Goal: Task Accomplishment & Management: Use online tool/utility

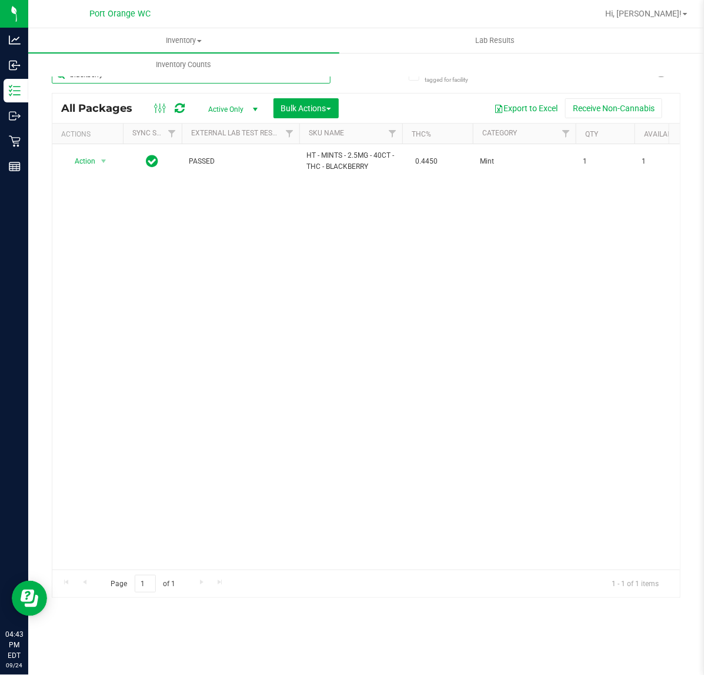
click at [263, 83] on input "blackberry" at bounding box center [191, 75] width 279 height 18
type input "6129418874431006"
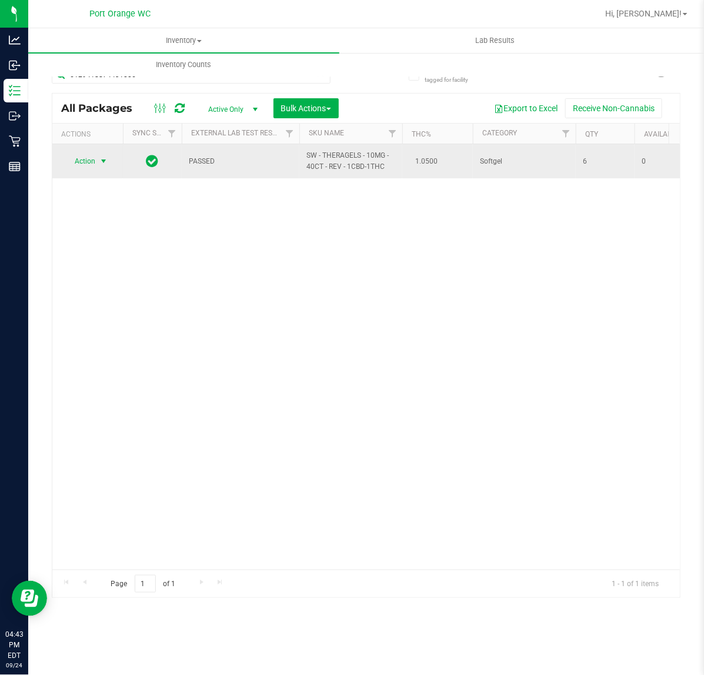
click at [99, 162] on span "select" at bounding box center [103, 161] width 9 height 9
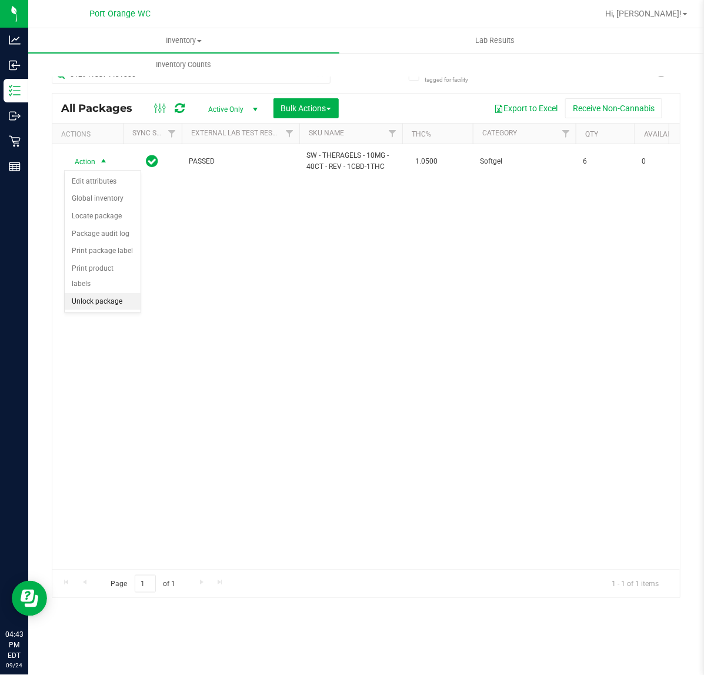
click at [104, 293] on li "Unlock package" at bounding box center [103, 302] width 76 height 18
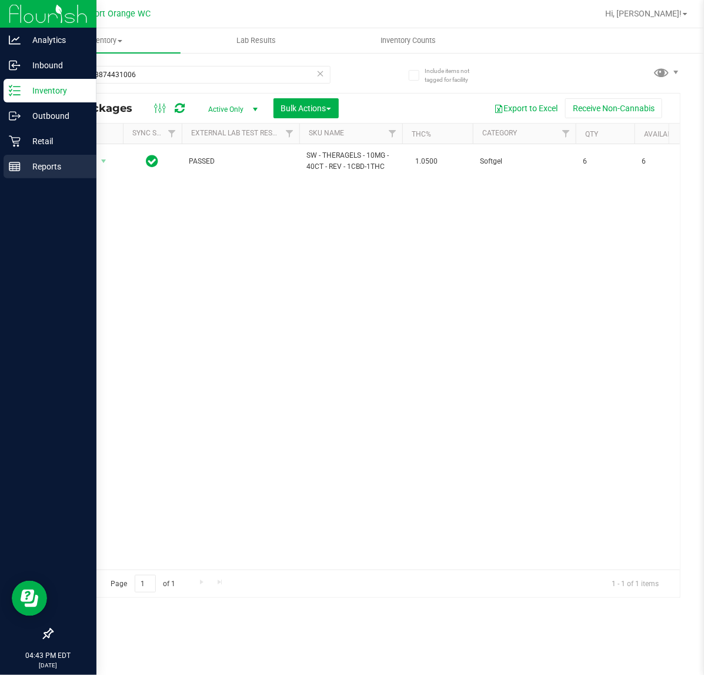
click at [28, 155] on div "Reports" at bounding box center [50, 167] width 93 height 24
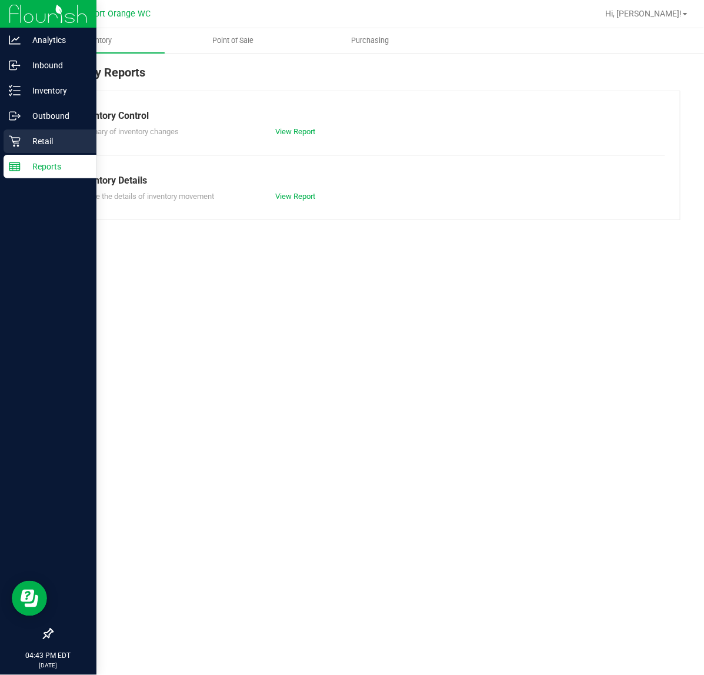
click at [44, 130] on div "Retail" at bounding box center [50, 141] width 93 height 24
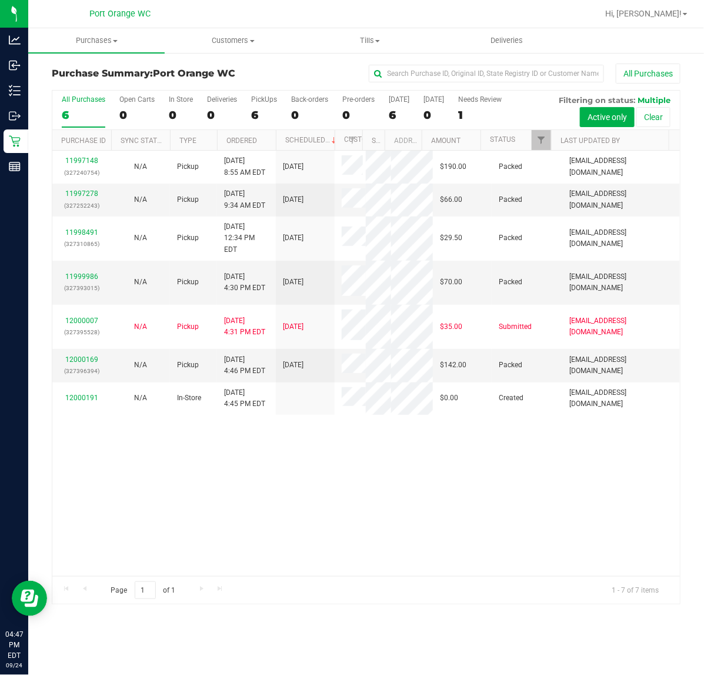
click at [472, 416] on div "11997148 (327240754) N/A Pickup 9/24/2025 8:55 AM EDT 9/24/2025 $190.00 Packed …" at bounding box center [366, 364] width 628 height 426
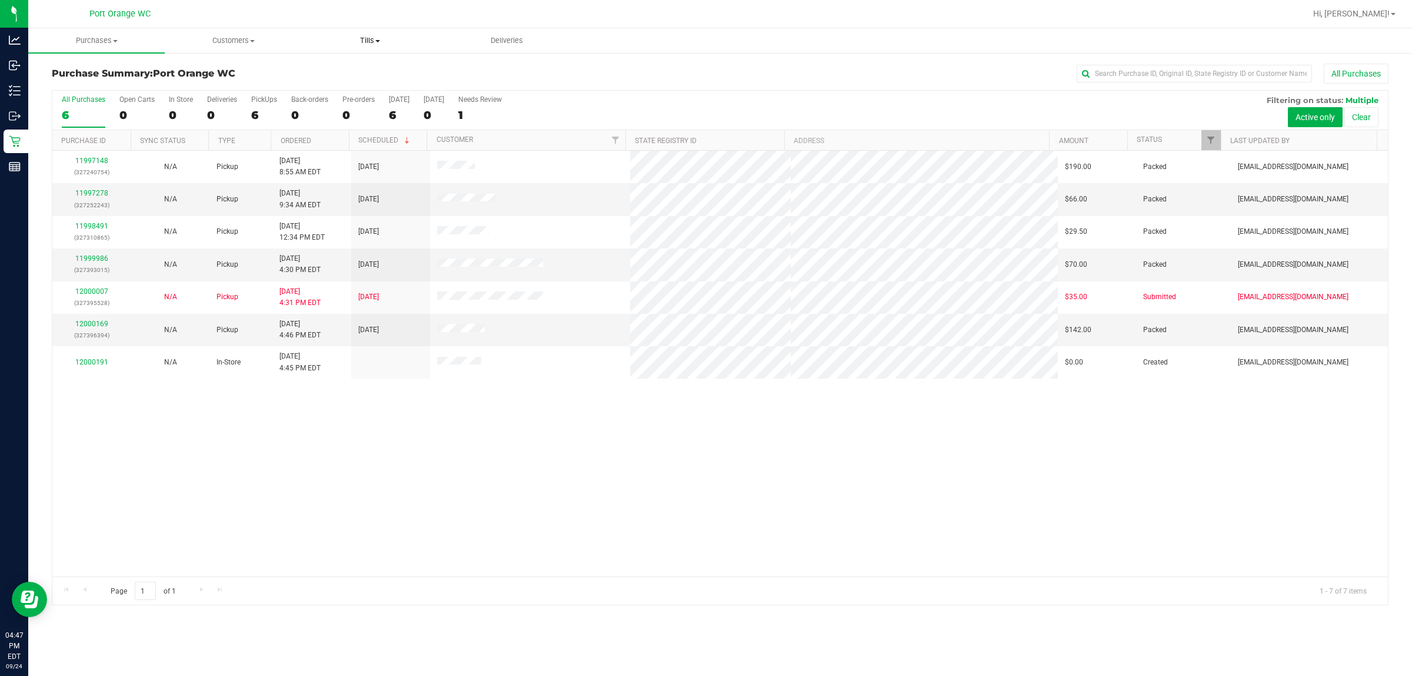
click at [377, 43] on span "Tills" at bounding box center [370, 40] width 135 height 11
click at [377, 66] on span "Manage tills" at bounding box center [341, 71] width 79 height 10
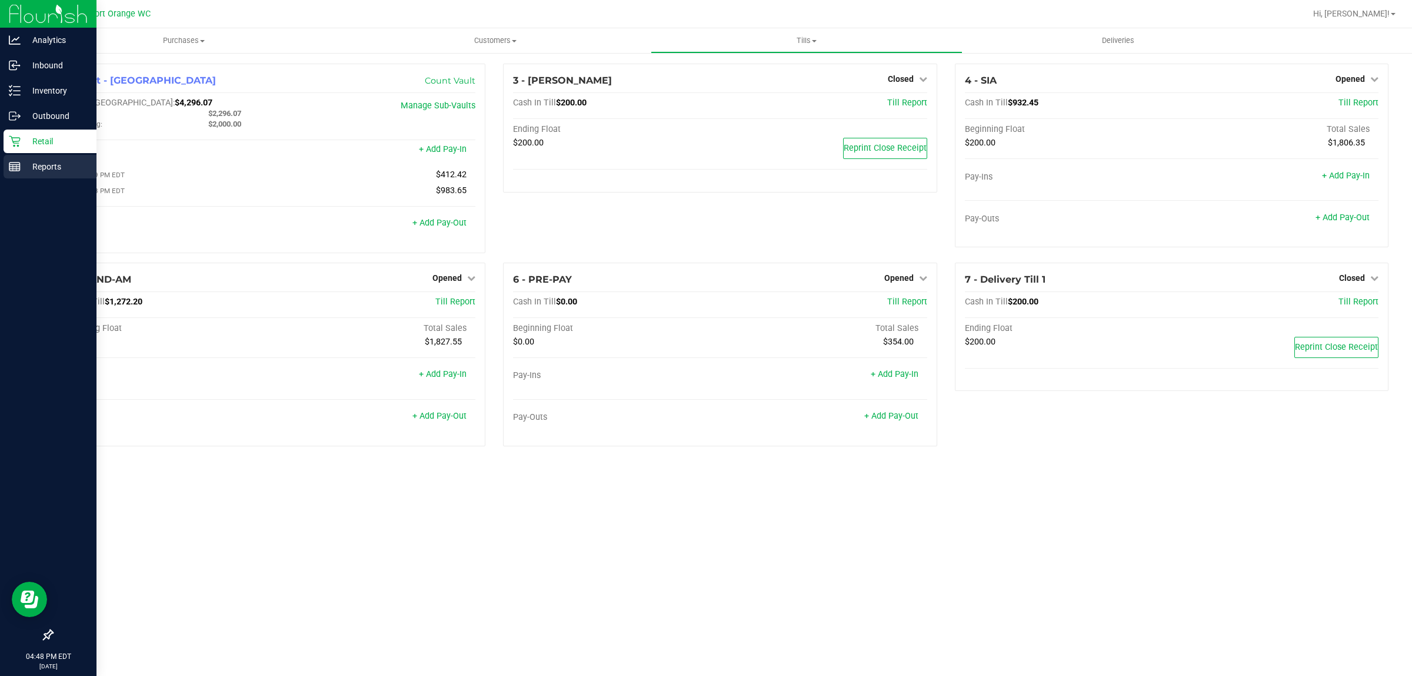
click at [16, 159] on div "Reports" at bounding box center [50, 167] width 93 height 24
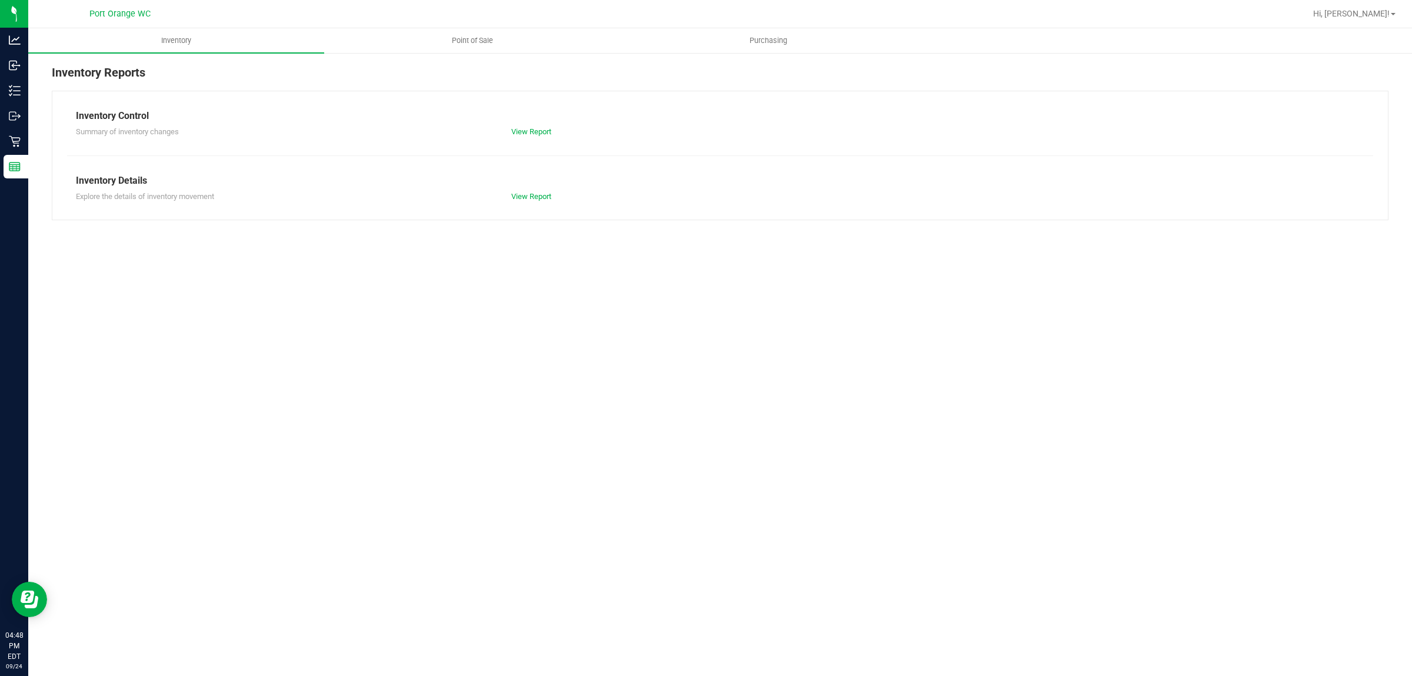
click at [483, 28] on link "Point of Sale" at bounding box center [472, 40] width 296 height 25
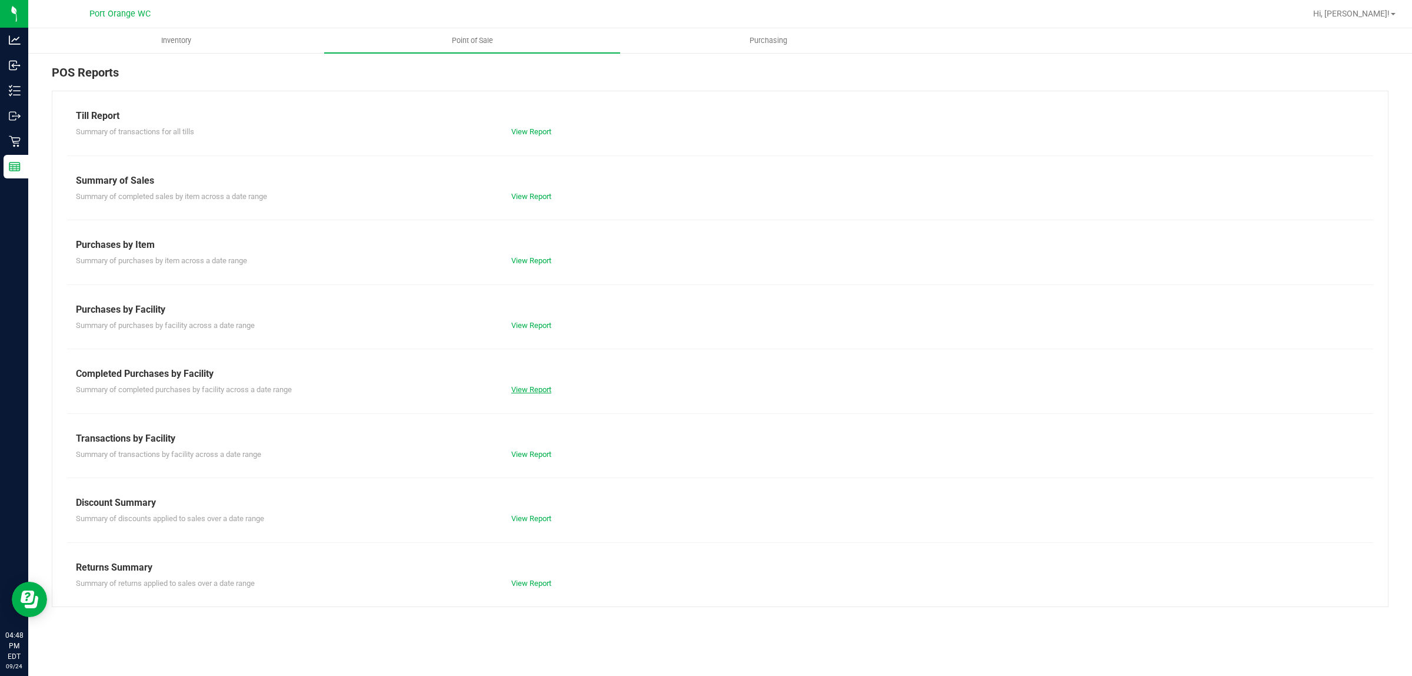
click at [540, 392] on link "View Report" at bounding box center [531, 389] width 40 height 9
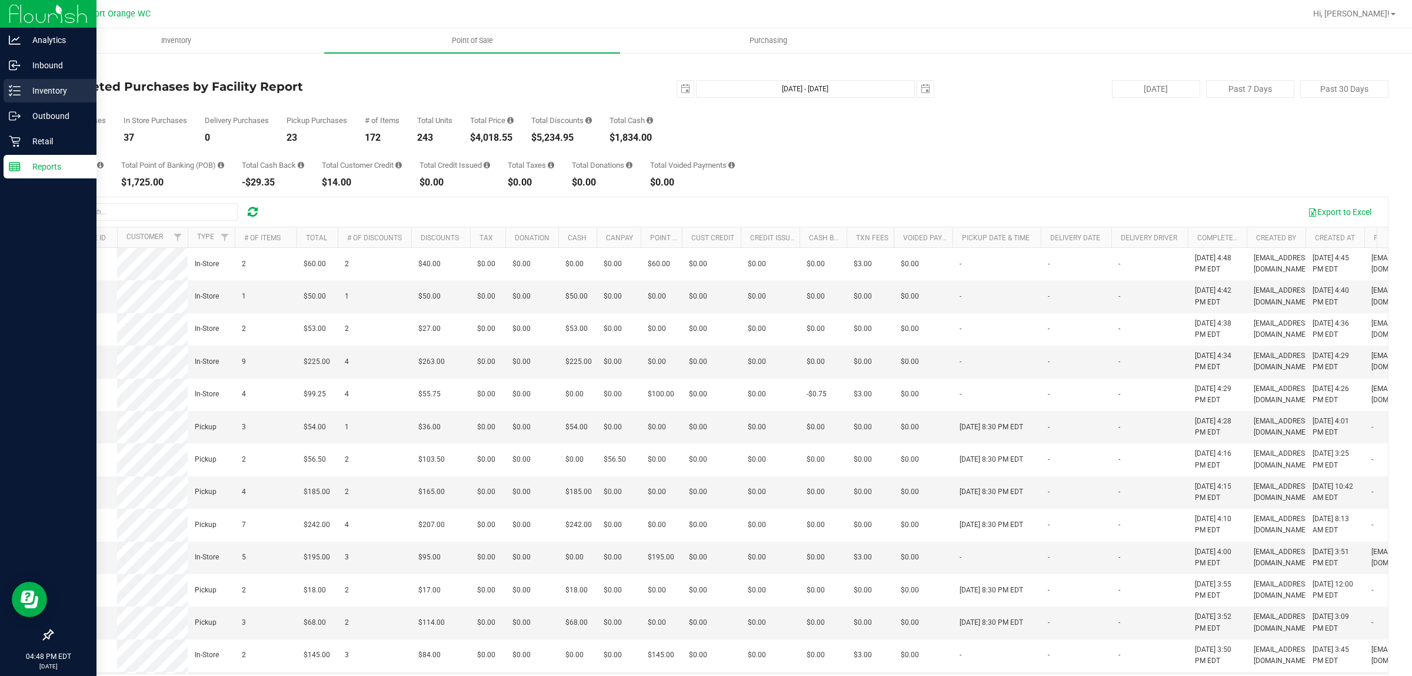
click at [42, 95] on p "Inventory" at bounding box center [56, 91] width 71 height 14
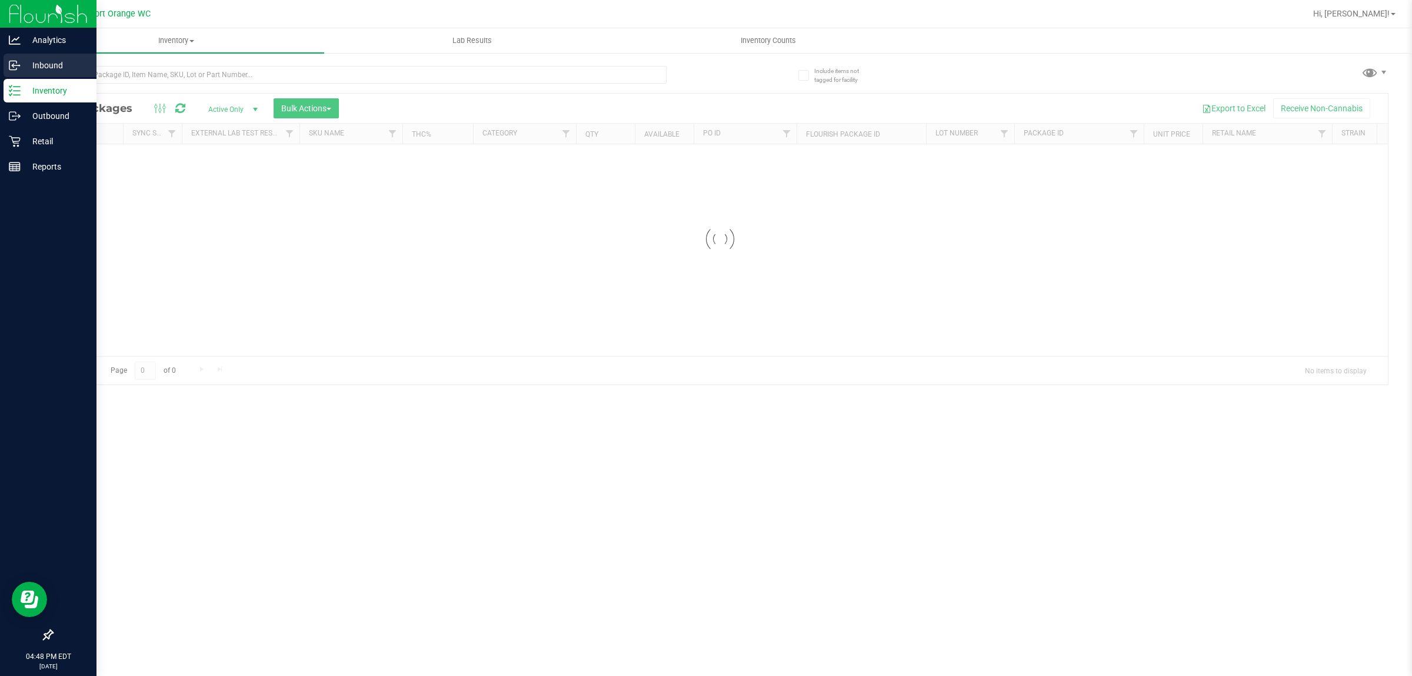
click at [56, 74] on div "Inbound" at bounding box center [50, 66] width 93 height 24
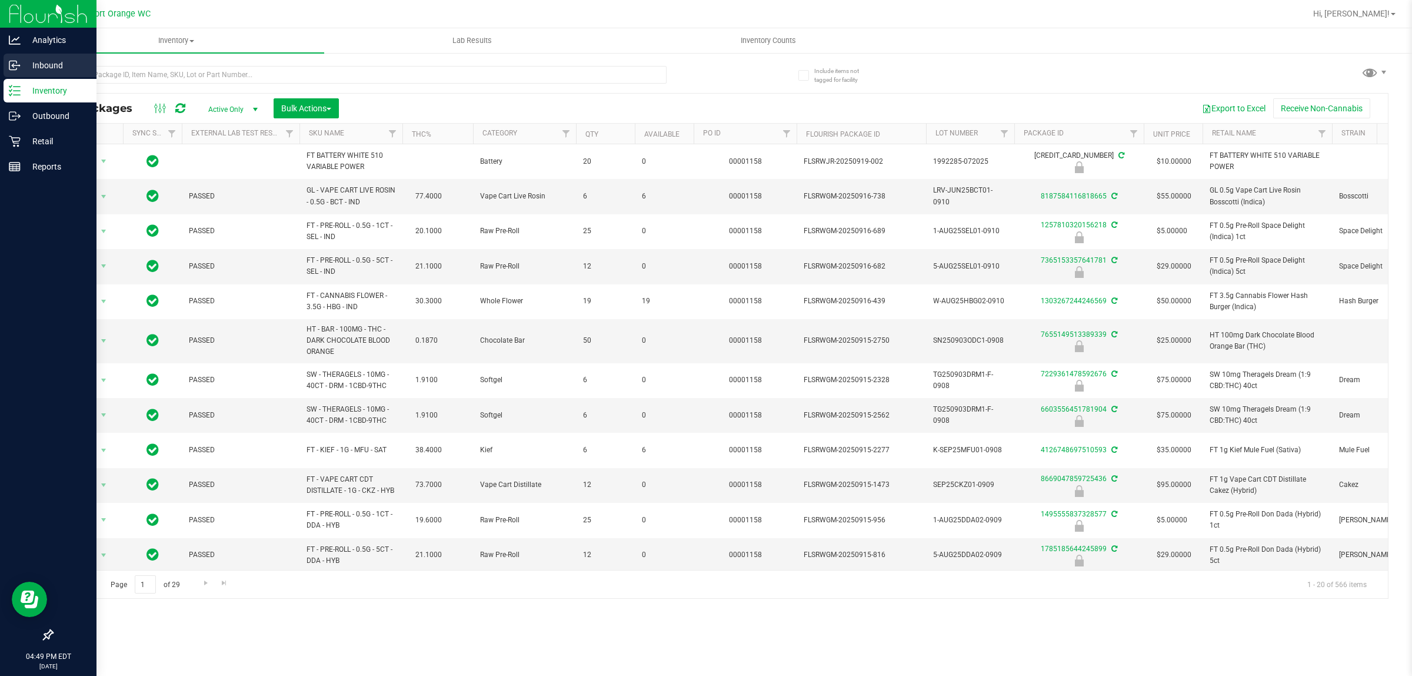
click at [56, 74] on div "Inbound" at bounding box center [50, 66] width 93 height 24
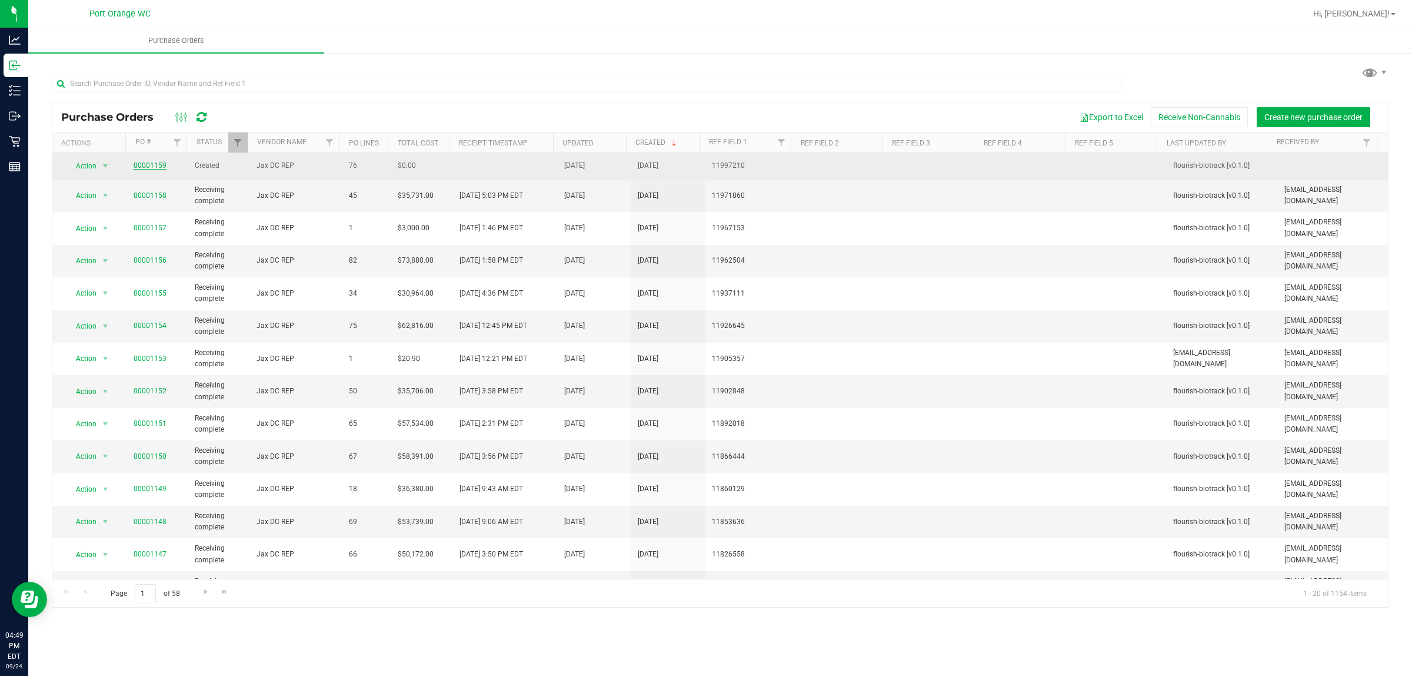
drag, startPoint x: 133, startPoint y: 161, endPoint x: 140, endPoint y: 167, distance: 9.2
click at [140, 167] on span "00001159" at bounding box center [150, 165] width 33 height 11
click at [143, 167] on link "00001159" at bounding box center [150, 165] width 33 height 8
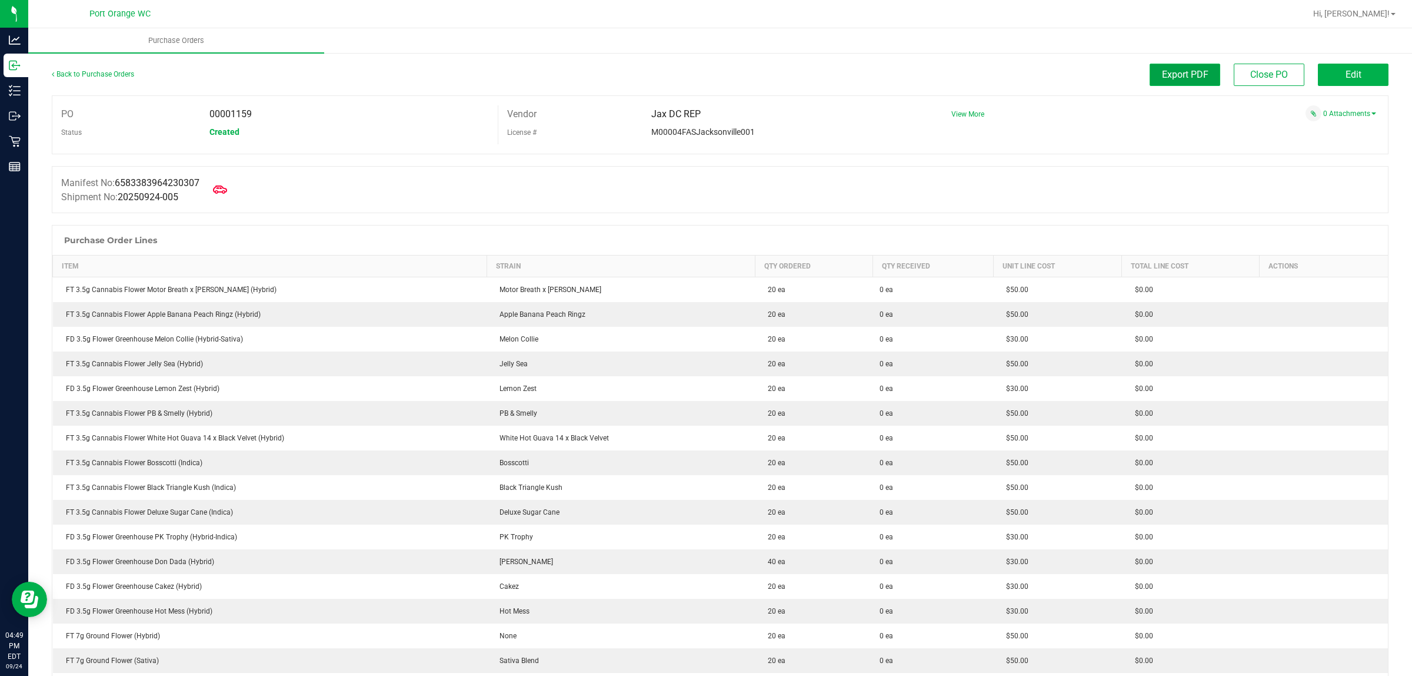
click at [704, 71] on span "Export PDF" at bounding box center [1185, 74] width 46 height 11
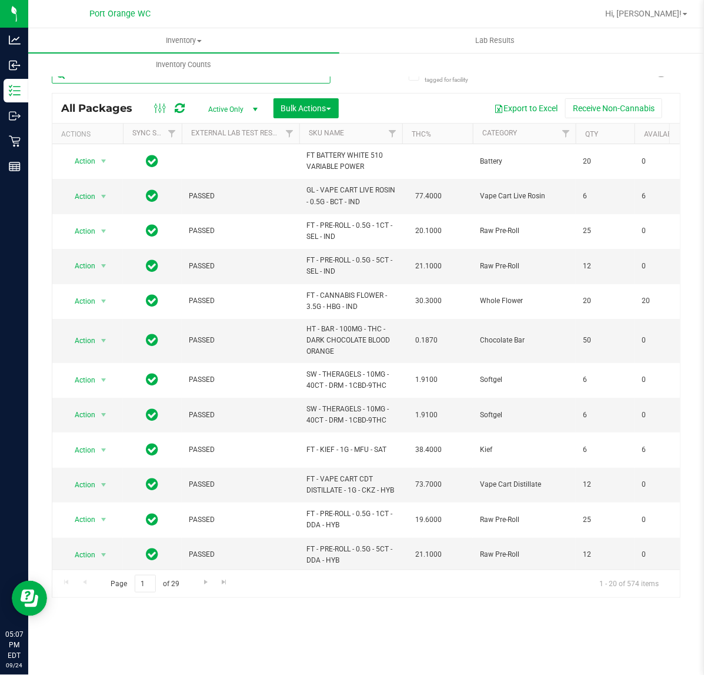
click at [280, 82] on input "text" at bounding box center [191, 75] width 279 height 18
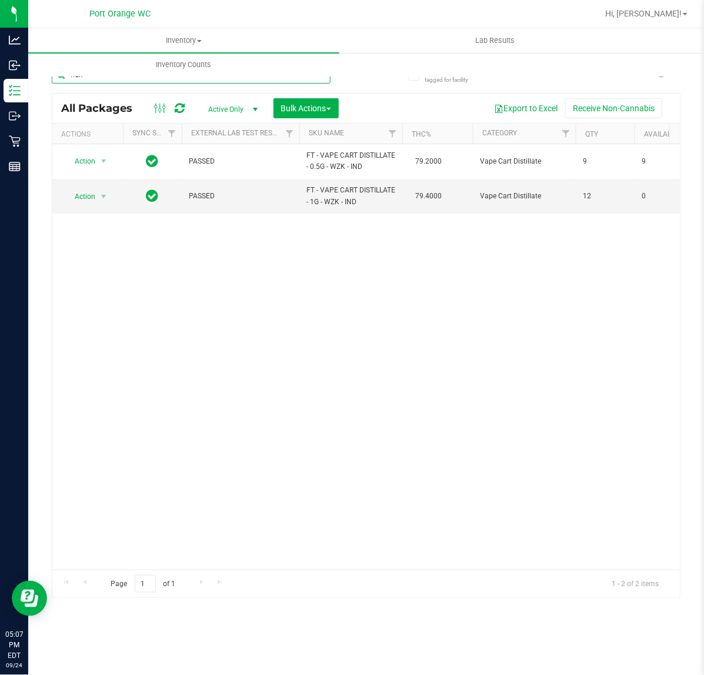
click at [115, 82] on input "wzk" at bounding box center [191, 75] width 279 height 18
type input "7225421435827536"
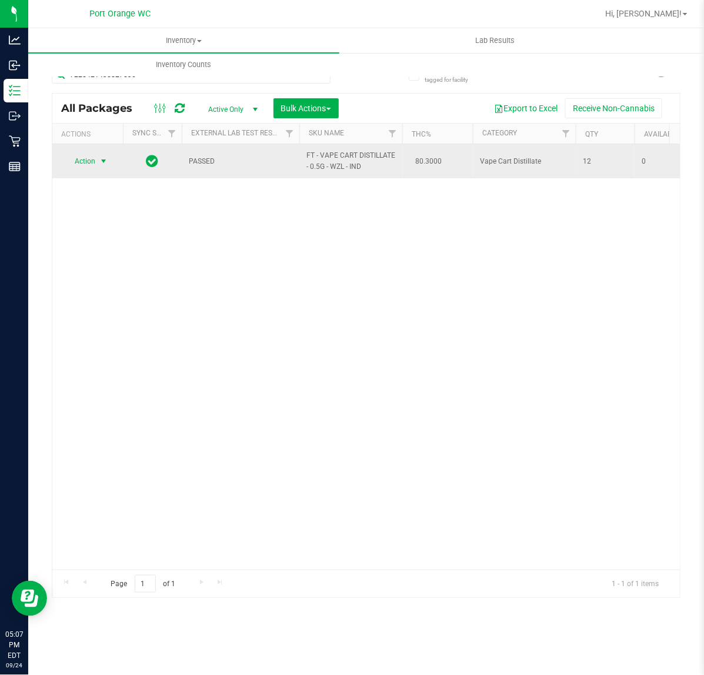
click at [95, 162] on span "Action" at bounding box center [80, 161] width 32 height 16
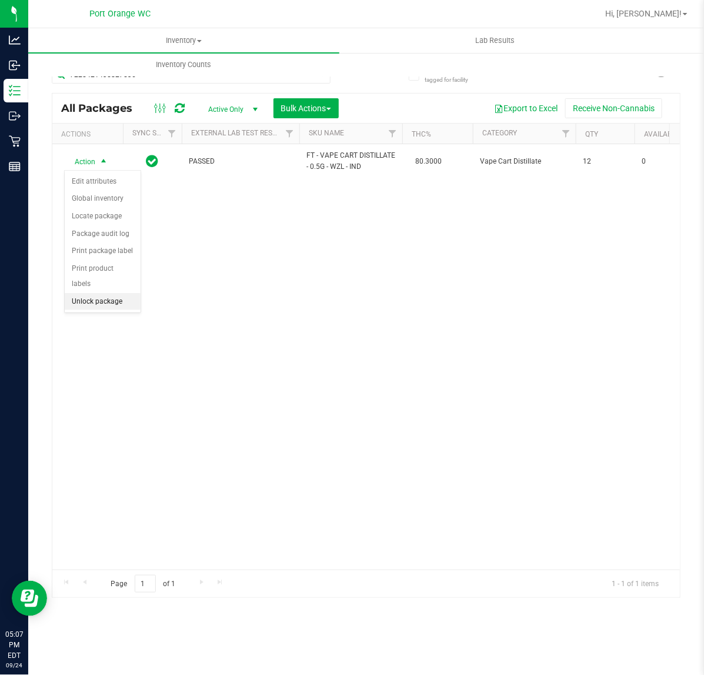
click at [102, 293] on li "Unlock package" at bounding box center [103, 302] width 76 height 18
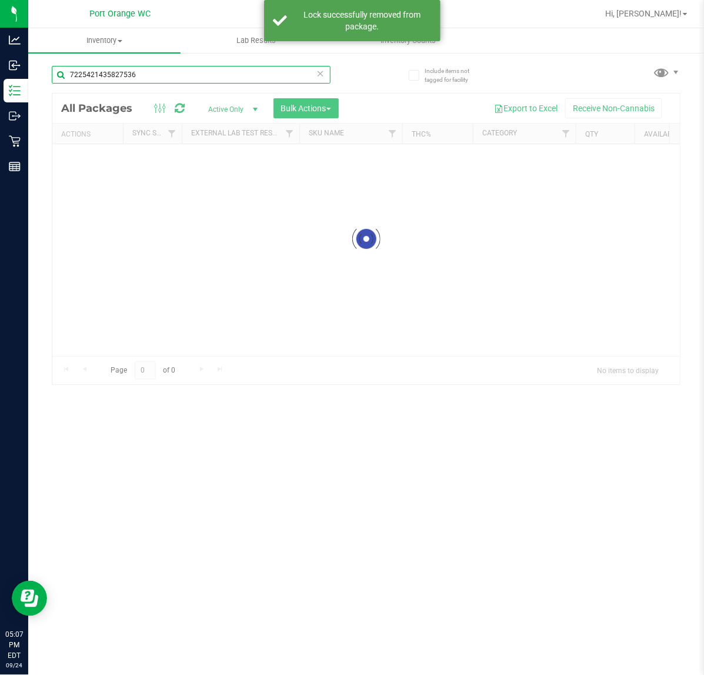
click at [174, 78] on input "7225421435827536" at bounding box center [191, 75] width 279 height 18
type input "5349306856463199"
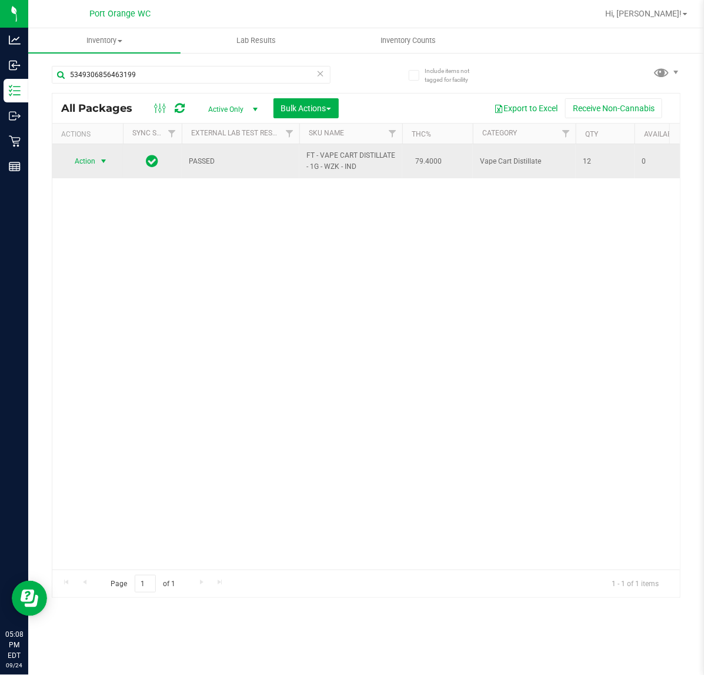
click at [100, 162] on span "select" at bounding box center [103, 161] width 9 height 9
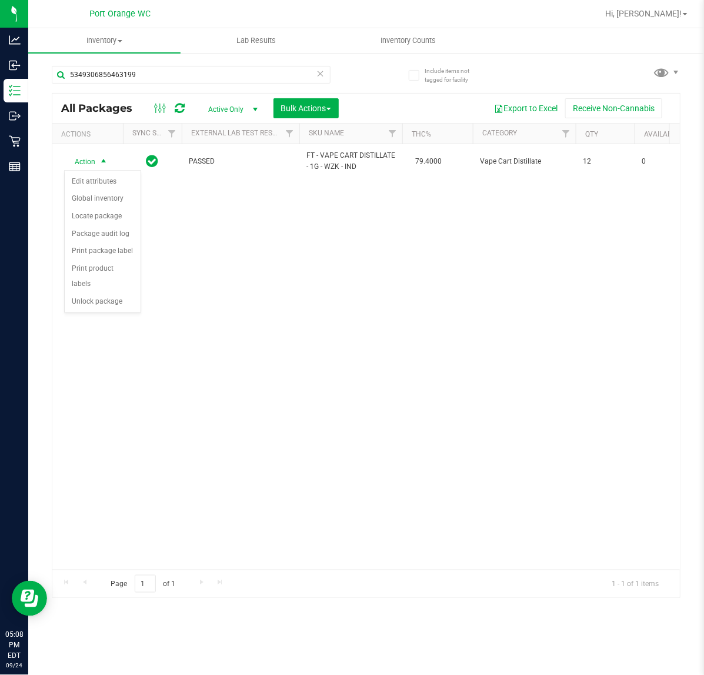
click at [87, 301] on div "Action Action Edit attributes Global inventory Locate package Package audit log…" at bounding box center [366, 357] width 628 height 426
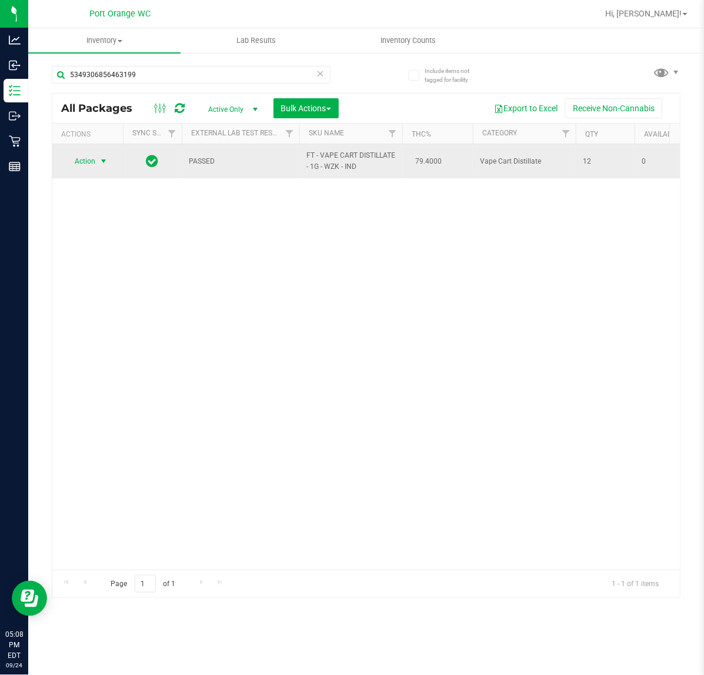
click at [101, 165] on span "select" at bounding box center [103, 161] width 9 height 9
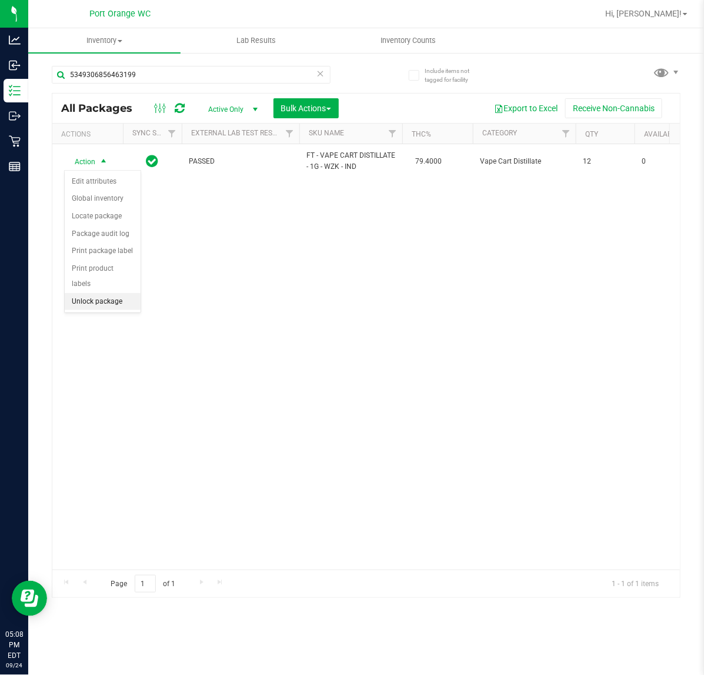
click at [85, 293] on li "Unlock package" at bounding box center [103, 302] width 76 height 18
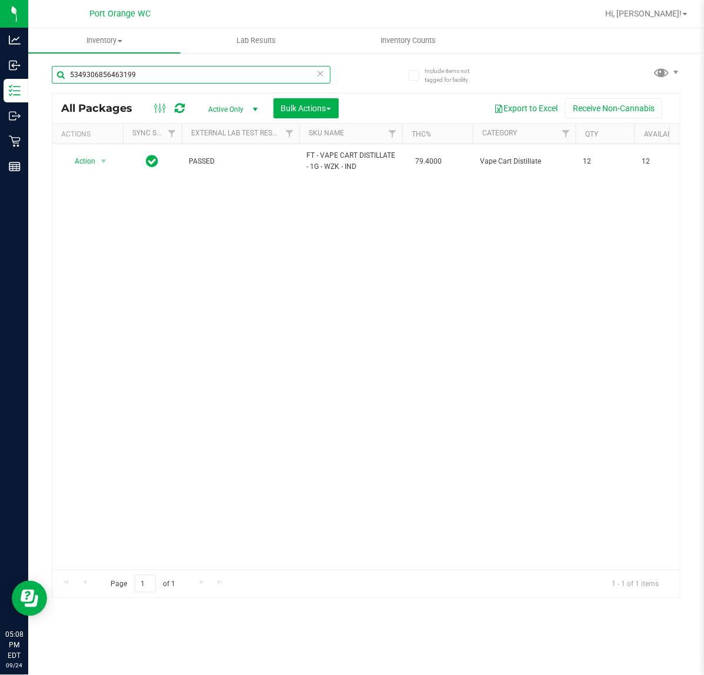
click at [130, 81] on input "5349306856463199" at bounding box center [191, 75] width 279 height 18
click at [130, 80] on input "5349306856463199" at bounding box center [191, 75] width 279 height 18
type input "0557980721496986"
click at [100, 162] on span "select" at bounding box center [103, 161] width 9 height 9
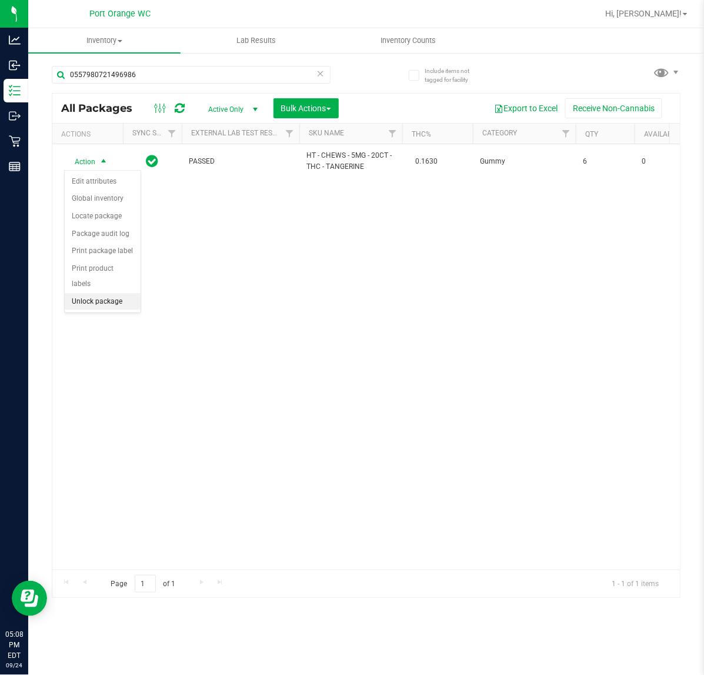
click at [98, 293] on li "Unlock package" at bounding box center [103, 302] width 76 height 18
